Goal: Navigation & Orientation: Find specific page/section

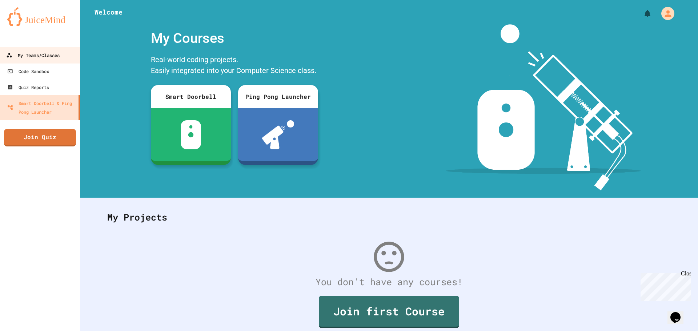
click at [56, 54] on div "My Teams/Classes" at bounding box center [32, 55] width 53 height 9
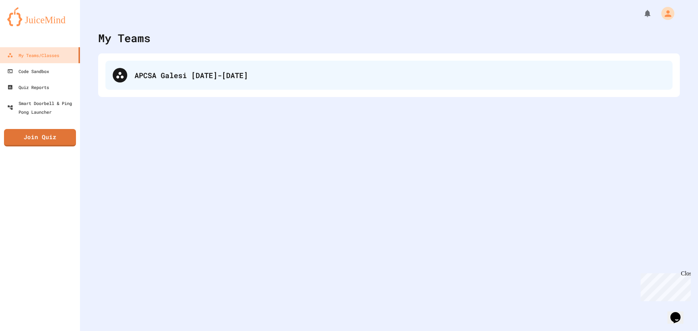
click at [225, 75] on div "APCSA Galesi [DATE]-[DATE]" at bounding box center [400, 75] width 531 height 11
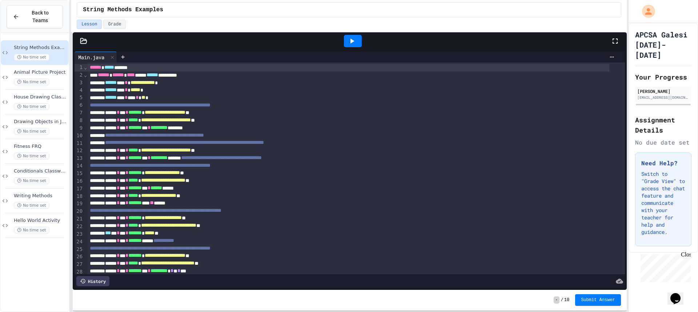
click at [355, 43] on icon at bounding box center [352, 41] width 9 height 9
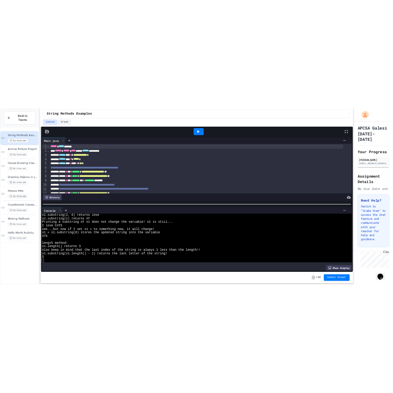
scroll to position [80, 0]
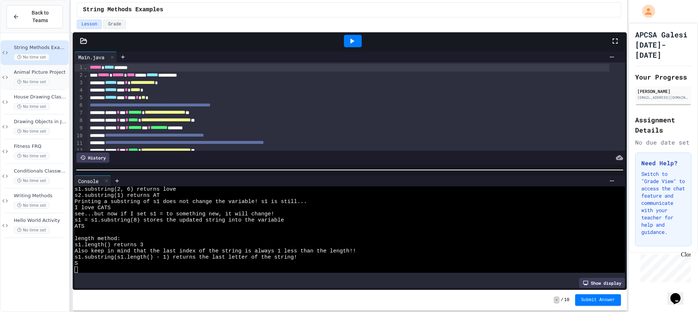
click at [50, 69] on span "Animal Picture Project" at bounding box center [40, 72] width 53 height 6
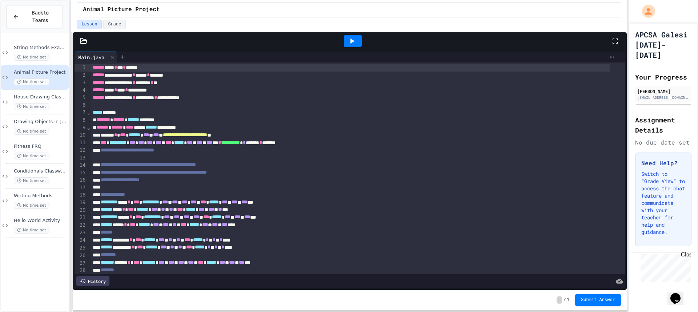
click at [355, 39] on icon at bounding box center [352, 41] width 9 height 9
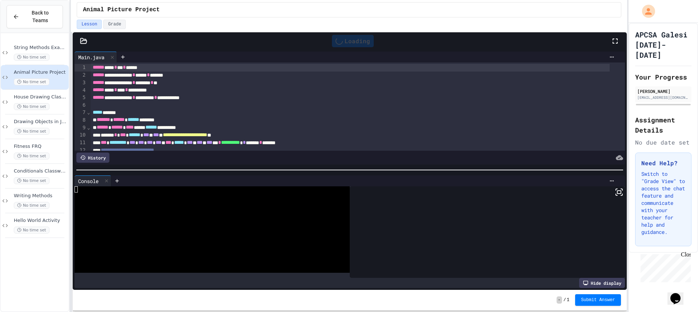
click at [615, 188] on icon at bounding box center [619, 192] width 9 height 9
